Goal: Task Accomplishment & Management: Use online tool/utility

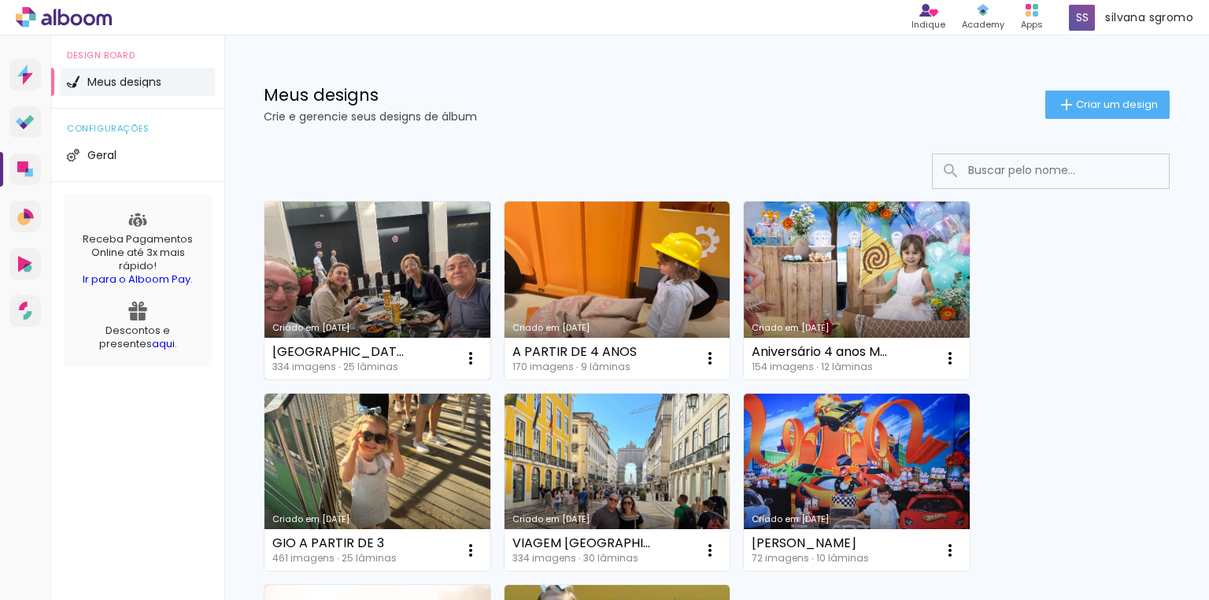
click at [352, 282] on link "Criado em [DATE]" at bounding box center [377, 290] width 226 height 178
